Goal: Information Seeking & Learning: Find specific fact

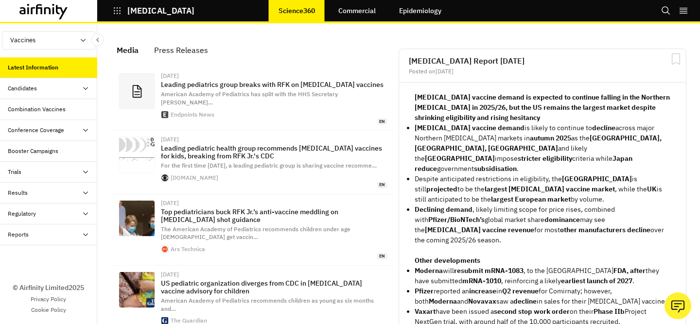
scroll to position [697, 292]
click at [661, 15] on icon "Search" at bounding box center [666, 11] width 10 height 10
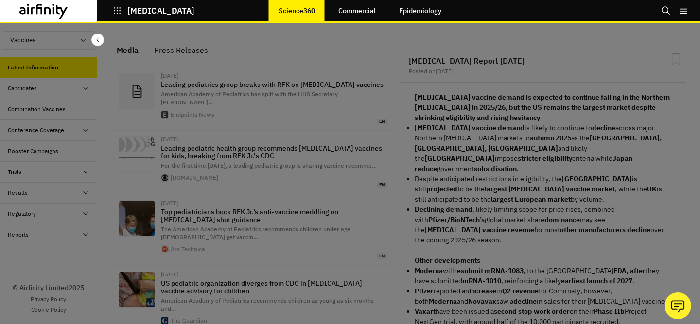
scroll to position [0, 0]
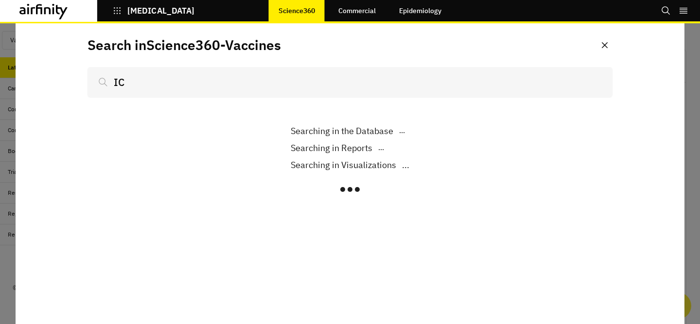
scroll to position [697, 292]
type input "ICU"
type input "ICU bed capaci"
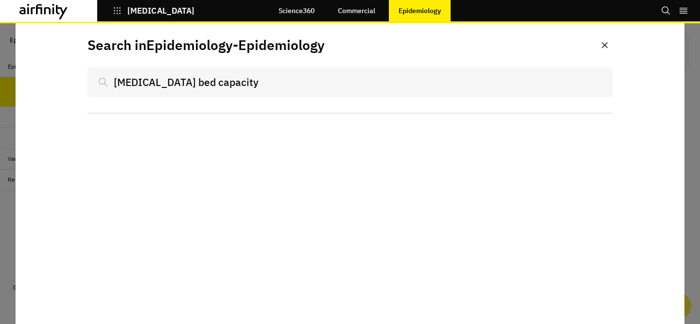
click at [314, 86] on input "ICU bed capacity" at bounding box center [350, 82] width 525 height 30
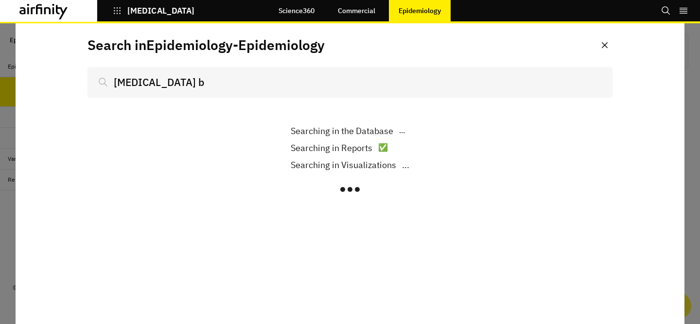
type input "ICU"
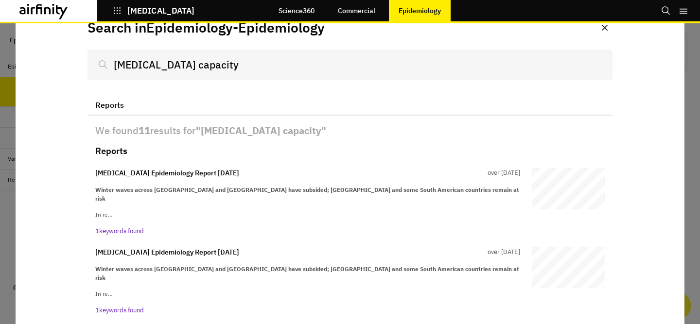
scroll to position [22, 0]
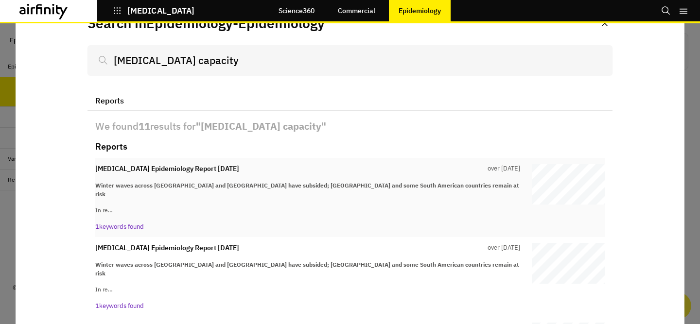
click at [317, 183] on strong "Winter waves across Europe and North America have subsided; Japan and some Sout…" at bounding box center [307, 190] width 424 height 16
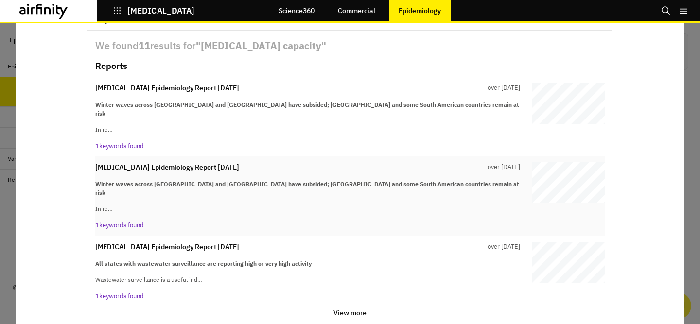
scroll to position [0, 0]
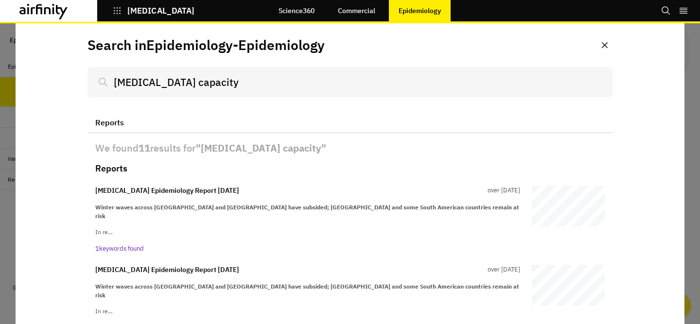
click at [233, 83] on input "ICU capacity" at bounding box center [350, 82] width 525 height 30
type input "cap"
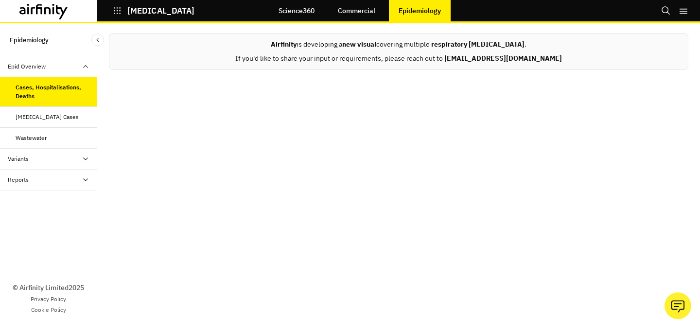
click at [143, 12] on p "COVID-19" at bounding box center [160, 10] width 67 height 9
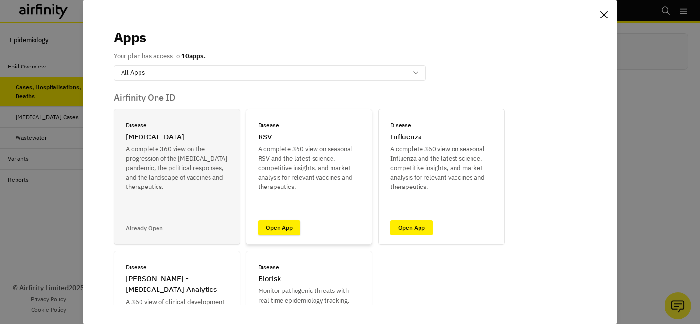
click at [285, 231] on link "Open App" at bounding box center [279, 227] width 42 height 15
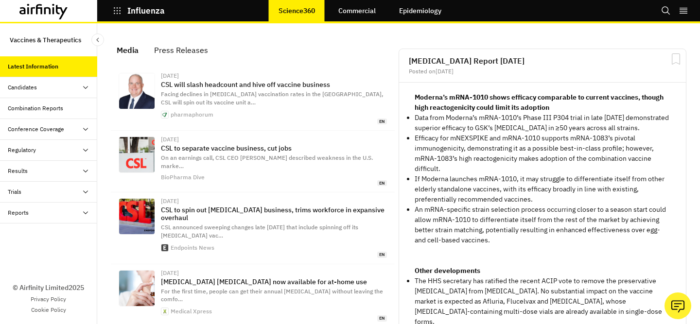
scroll to position [671, 292]
click at [669, 14] on icon "Search" at bounding box center [666, 10] width 8 height 8
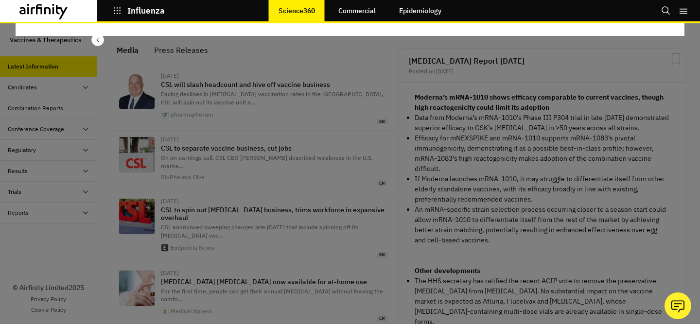
scroll to position [0, 0]
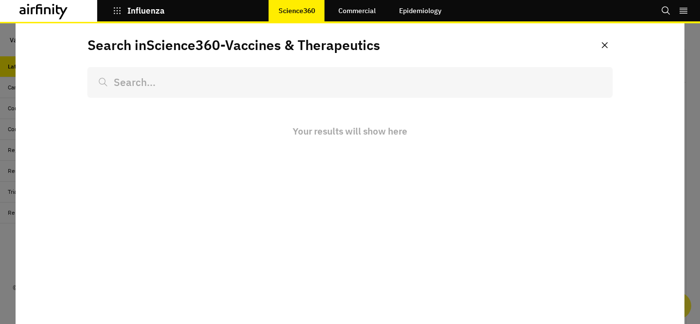
scroll to position [671, 292]
click at [10, 244] on div at bounding box center [350, 173] width 700 height 301
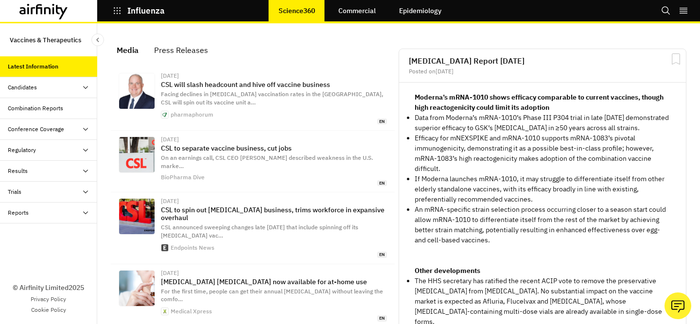
click at [123, 9] on button "Influenza" at bounding box center [139, 10] width 52 height 17
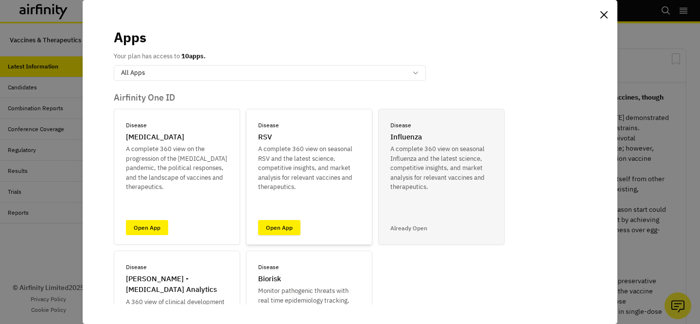
click at [284, 228] on link "Open App" at bounding box center [279, 227] width 42 height 15
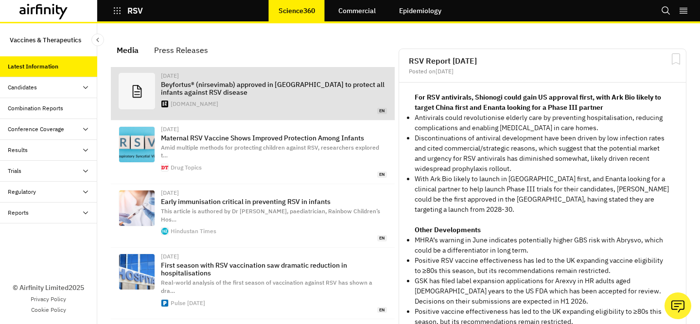
scroll to position [641, 292]
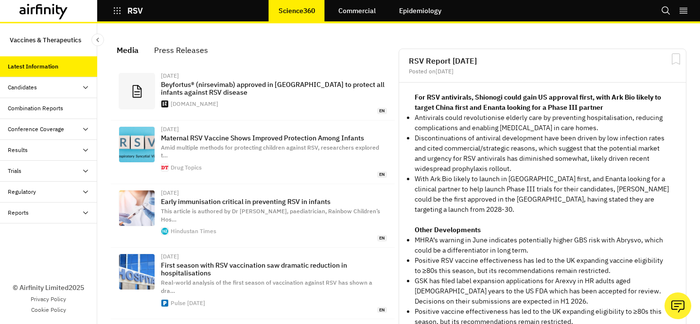
click at [663, 11] on icon "Search" at bounding box center [666, 11] width 10 height 10
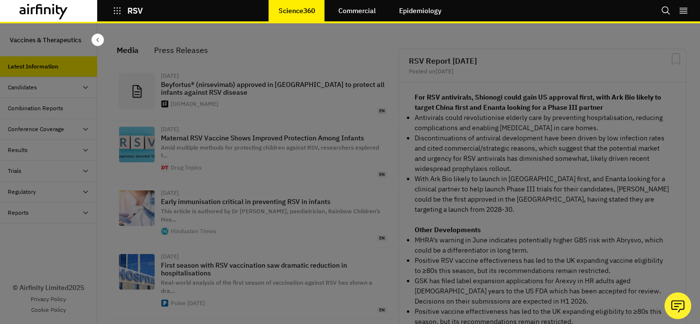
scroll to position [0, 0]
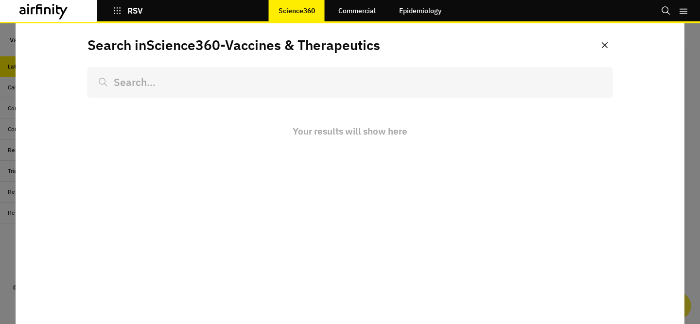
type input "i"
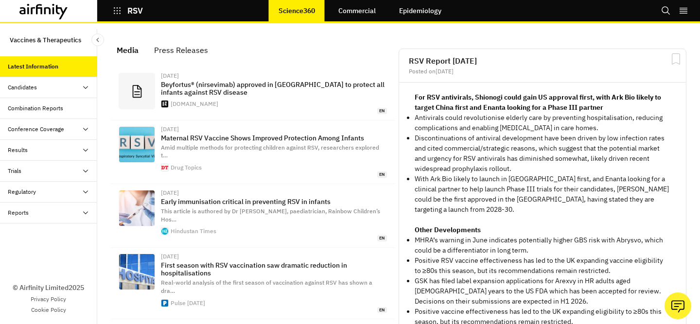
scroll to position [641, 292]
click at [117, 9] on icon "button" at bounding box center [117, 10] width 9 height 9
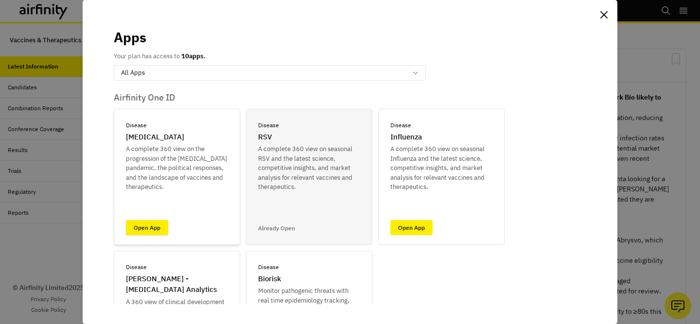
click at [142, 222] on link "Open App" at bounding box center [147, 227] width 42 height 15
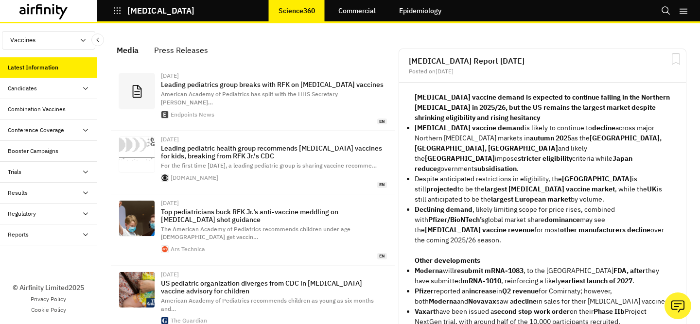
scroll to position [697, 292]
click at [664, 12] on icon "Search" at bounding box center [666, 11] width 10 height 10
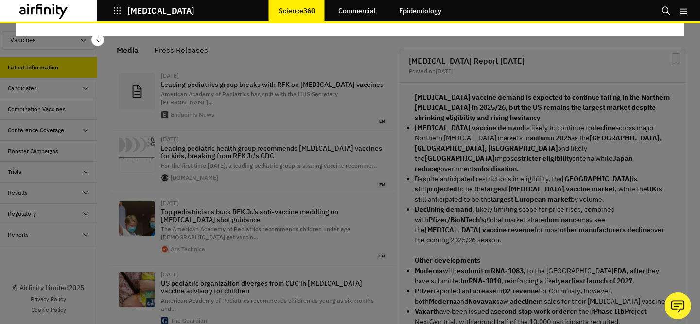
scroll to position [0, 0]
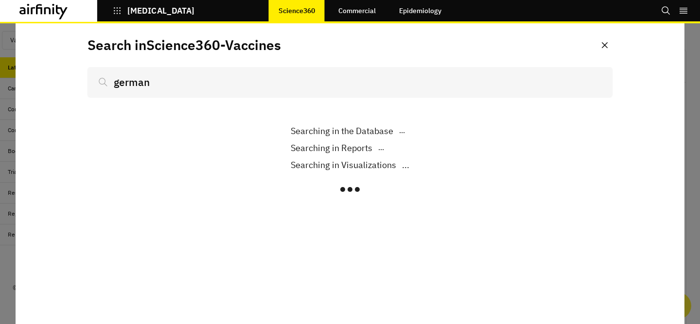
type input "german"
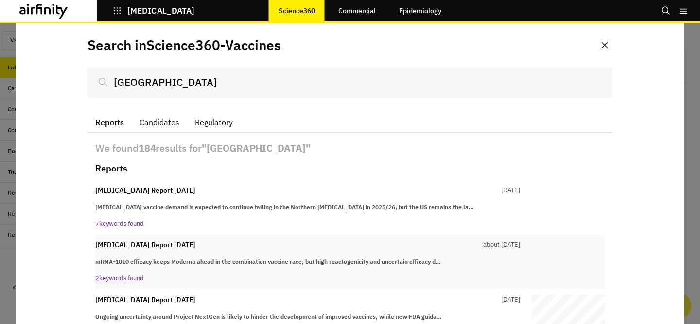
scroll to position [54, 0]
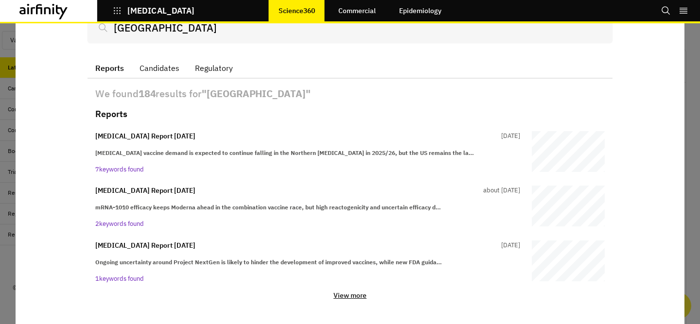
type input "germany"
click at [350, 299] on p "View more" at bounding box center [350, 295] width 33 height 9
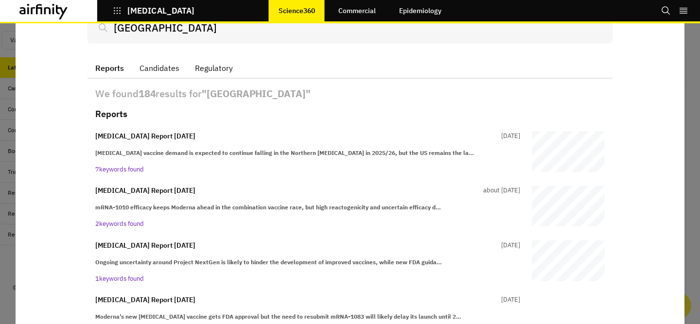
scroll to position [234, 0]
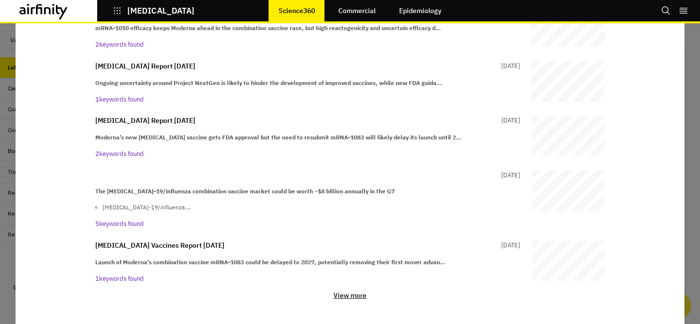
click at [349, 298] on p "View more" at bounding box center [350, 295] width 33 height 9
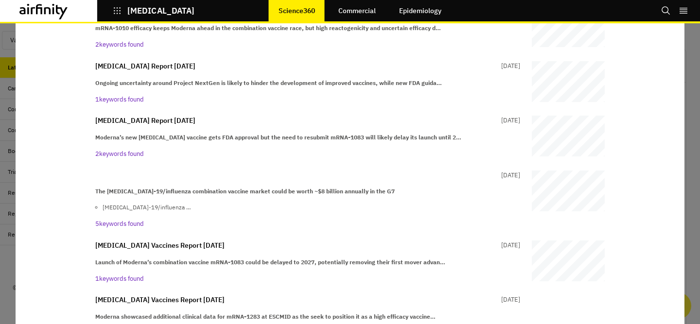
scroll to position [398, 0]
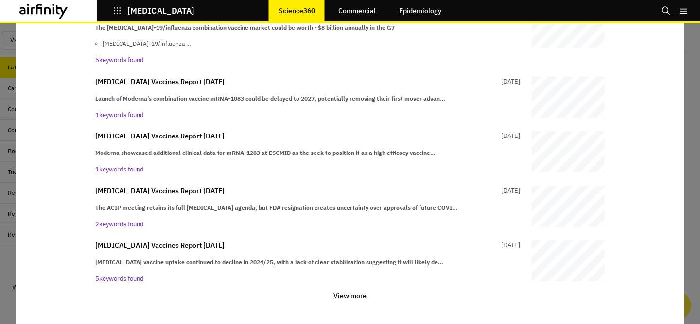
click at [354, 296] on p "View more" at bounding box center [350, 296] width 33 height 9
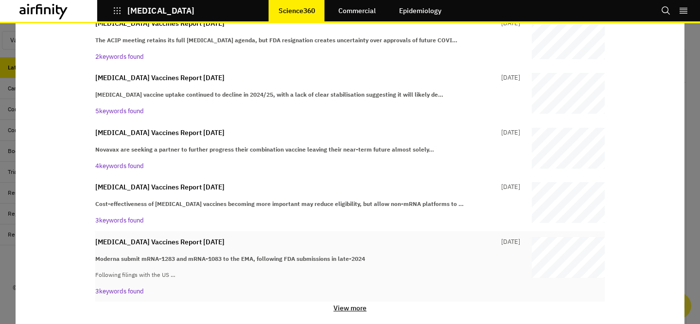
scroll to position [578, 0]
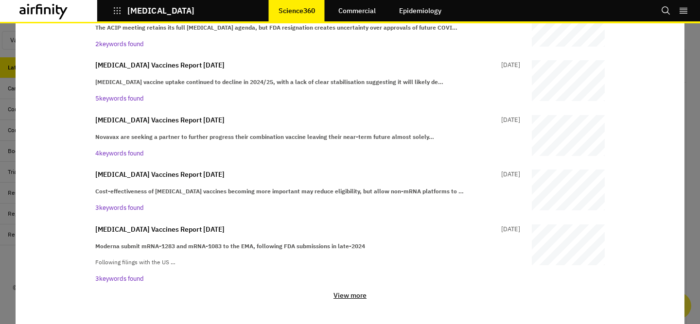
click at [357, 298] on p "View more" at bounding box center [350, 295] width 33 height 9
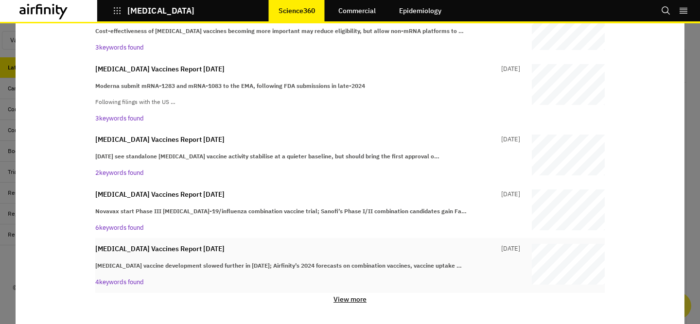
scroll to position [742, 0]
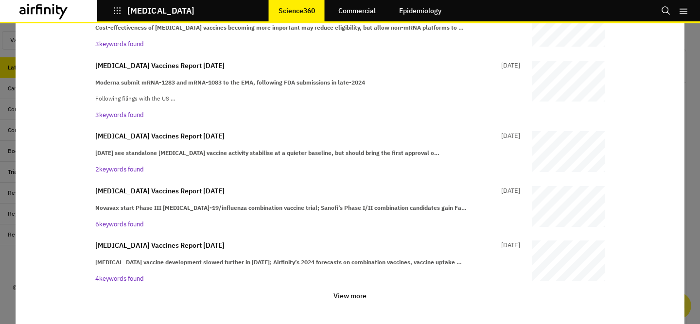
click at [348, 296] on p "View more" at bounding box center [350, 296] width 33 height 9
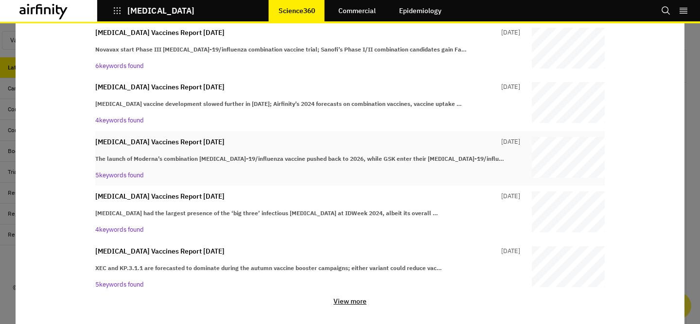
scroll to position [901, 0]
click at [333, 173] on p "5 keywords found" at bounding box center [307, 175] width 425 height 10
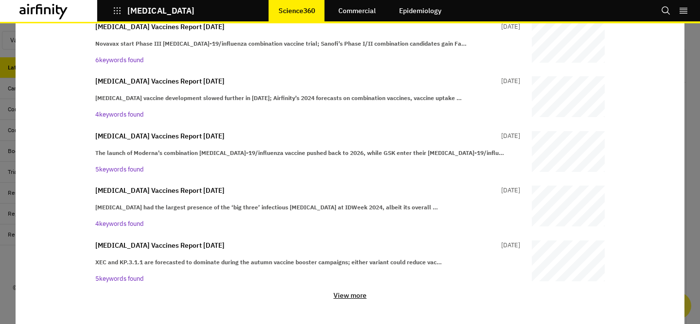
click at [348, 296] on p "View more" at bounding box center [350, 295] width 33 height 9
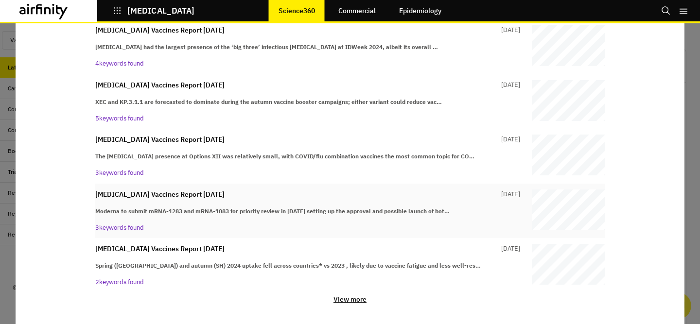
scroll to position [1070, 0]
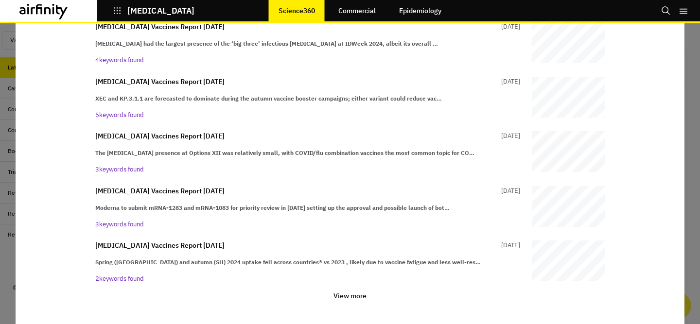
click at [356, 300] on p "View more" at bounding box center [350, 296] width 33 height 9
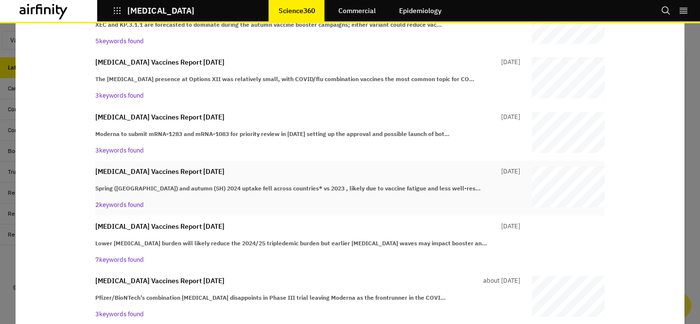
scroll to position [1156, 0]
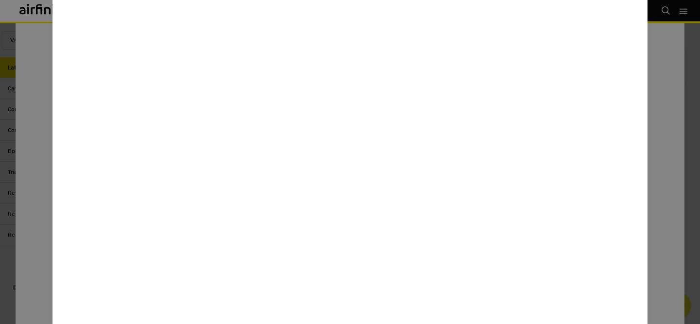
click at [660, 237] on div at bounding box center [350, 162] width 700 height 324
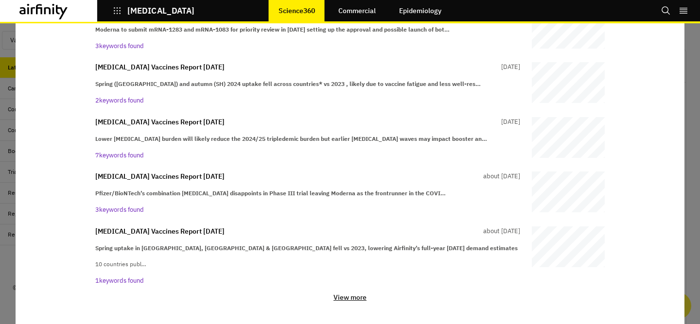
scroll to position [1251, 0]
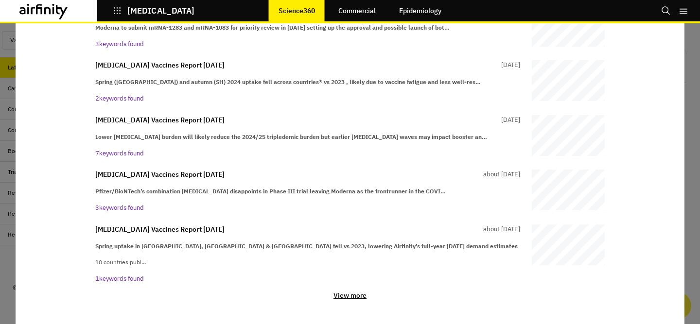
click at [354, 296] on p "View more" at bounding box center [350, 295] width 33 height 9
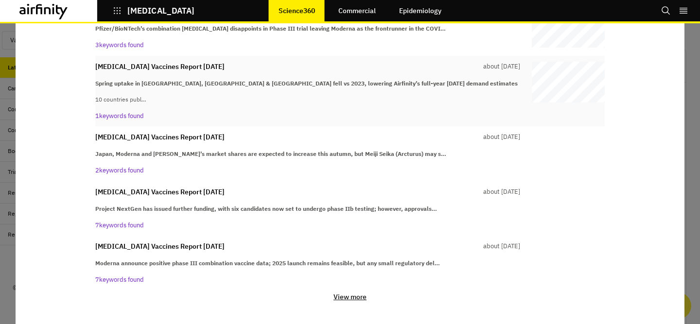
scroll to position [1415, 0]
click at [350, 295] on p "View more" at bounding box center [350, 296] width 33 height 9
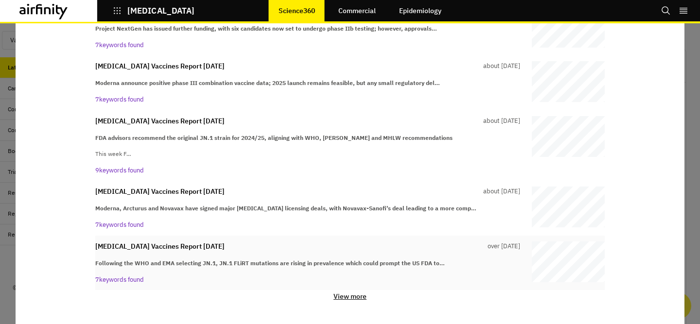
scroll to position [1595, 0]
drag, startPoint x: 674, startPoint y: 14, endPoint x: 667, endPoint y: 15, distance: 6.9
click at [669, 15] on div "Bookmarks Tutorials Logout" at bounding box center [680, 10] width 39 height 21
click at [667, 14] on icon "Search" at bounding box center [666, 11] width 10 height 10
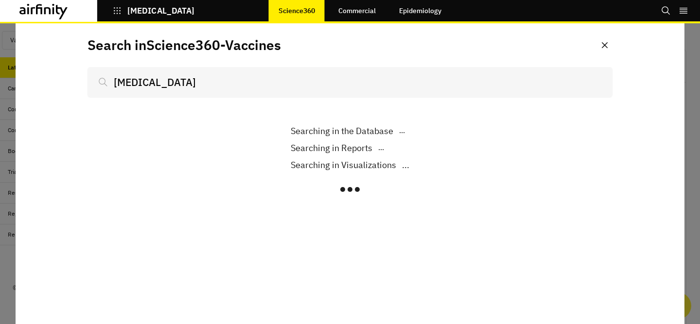
scroll to position [697, 292]
